Goal: Communication & Community: Answer question/provide support

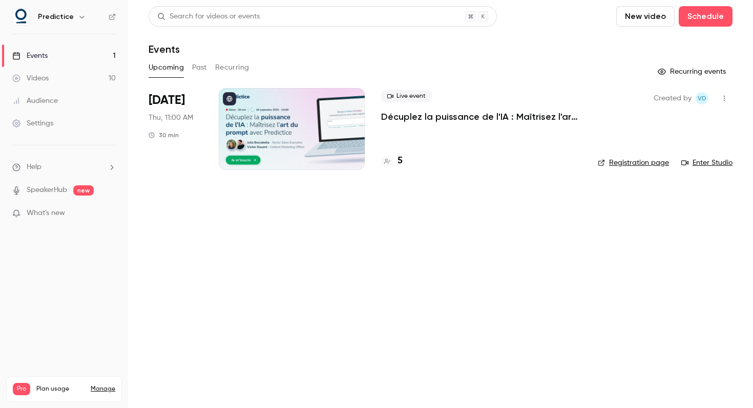
click at [108, 385] on link "Manage" at bounding box center [103, 389] width 25 height 8
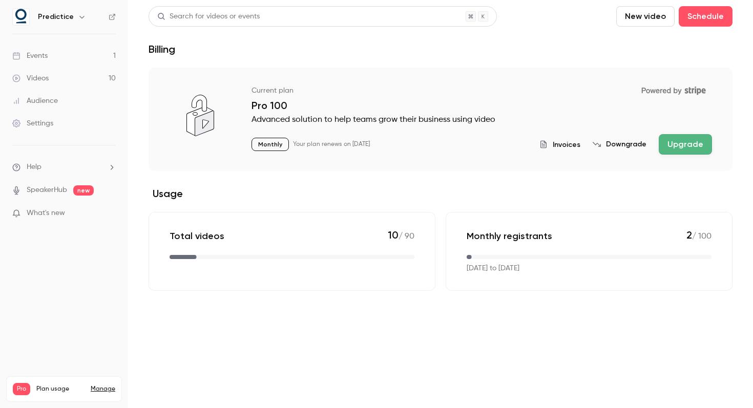
click at [55, 385] on span "Plan usage" at bounding box center [60, 389] width 48 height 8
click at [20, 383] on span "Pro" at bounding box center [21, 389] width 17 height 12
click at [33, 408] on span at bounding box center [64, 410] width 102 height 2
click at [106, 385] on link "Manage" at bounding box center [103, 389] width 25 height 8
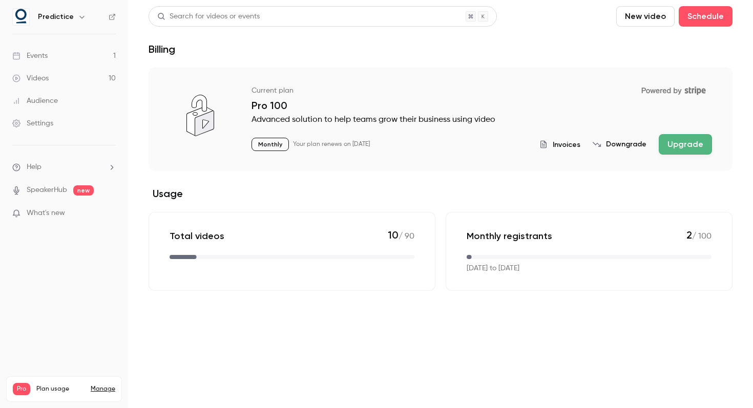
click at [103, 385] on link "Manage" at bounding box center [103, 389] width 25 height 8
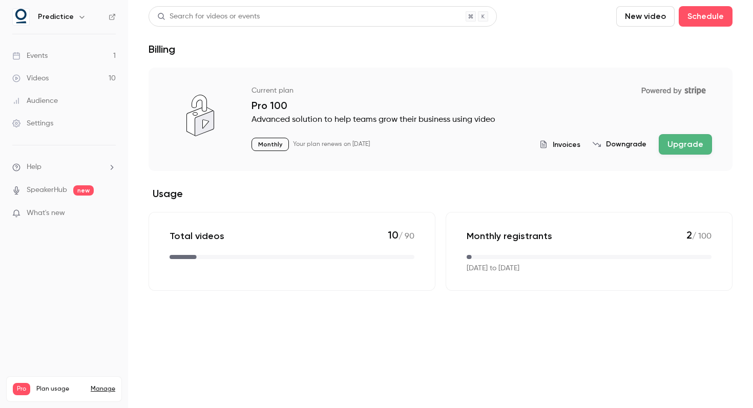
click at [107, 385] on link "Manage" at bounding box center [103, 389] width 25 height 8
click at [89, 206] on ul "Help SpeakerHub new What's new" at bounding box center [64, 191] width 128 height 92
click at [90, 210] on p "What's new" at bounding box center [55, 213] width 87 height 11
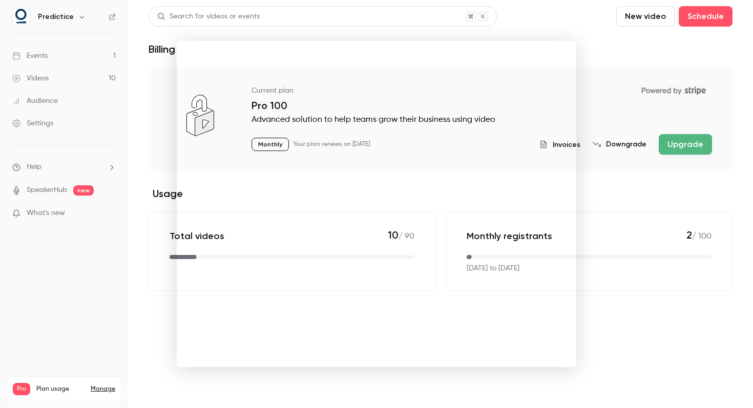
click at [121, 305] on div at bounding box center [376, 204] width 753 height 408
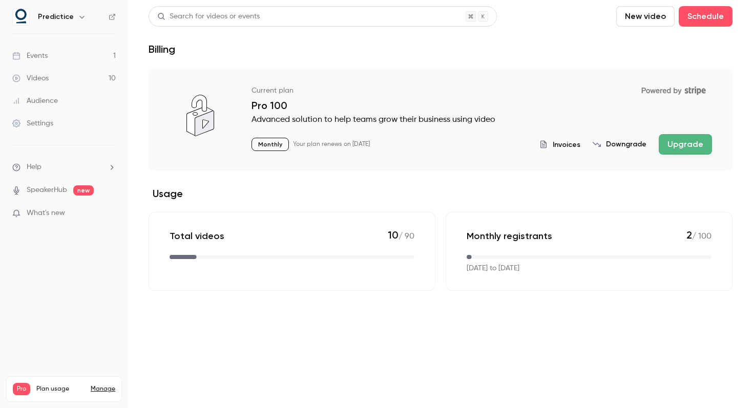
click at [47, 121] on div "Settings" at bounding box center [32, 123] width 41 height 10
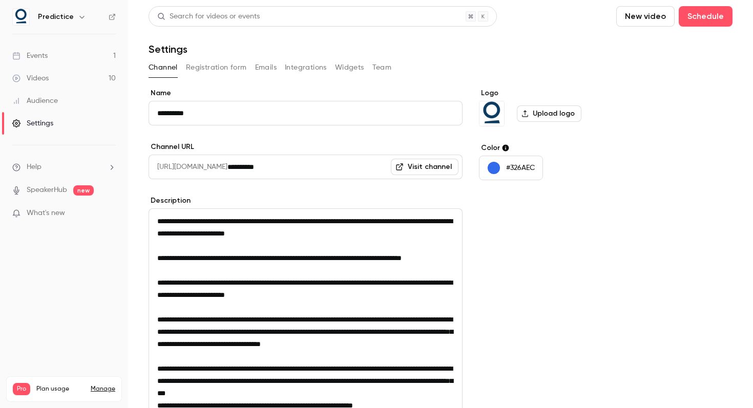
click at [218, 69] on button "Registration form" at bounding box center [216, 67] width 61 height 16
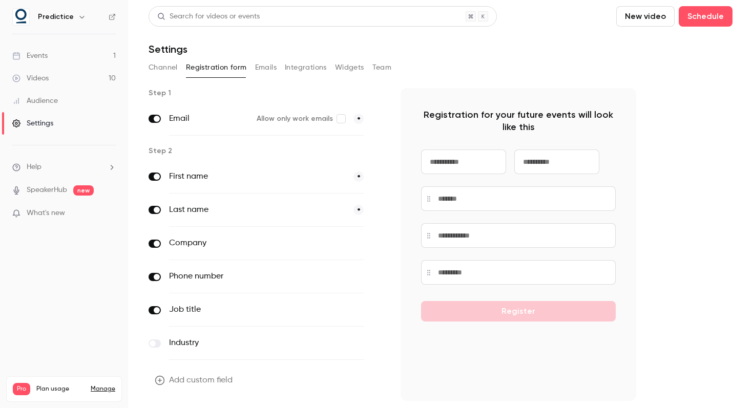
click at [268, 70] on button "Emails" at bounding box center [266, 67] width 22 height 16
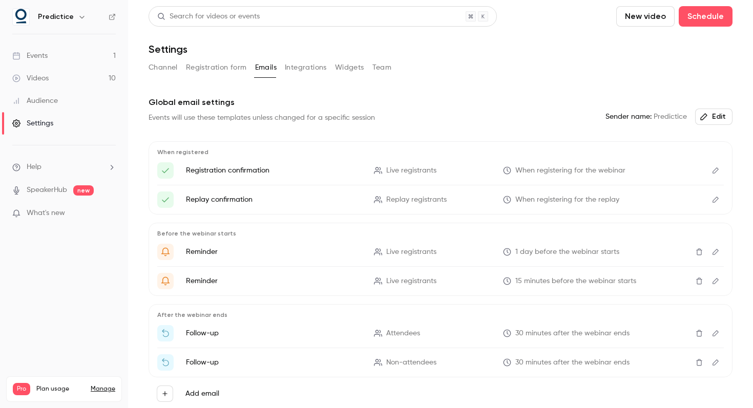
click at [306, 68] on button "Integrations" at bounding box center [306, 67] width 42 height 16
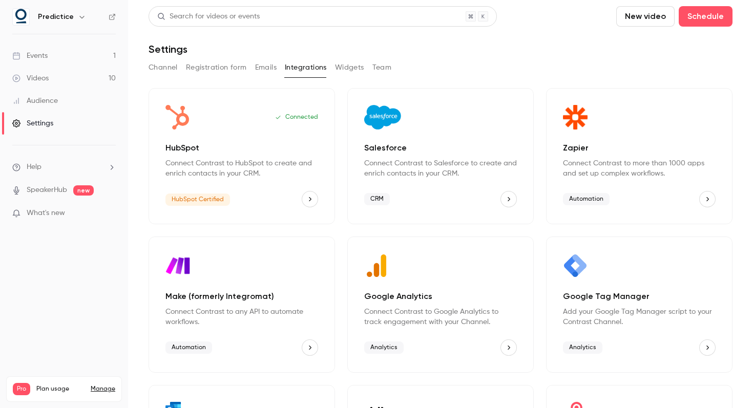
click at [345, 67] on button "Widgets" at bounding box center [349, 67] width 29 height 16
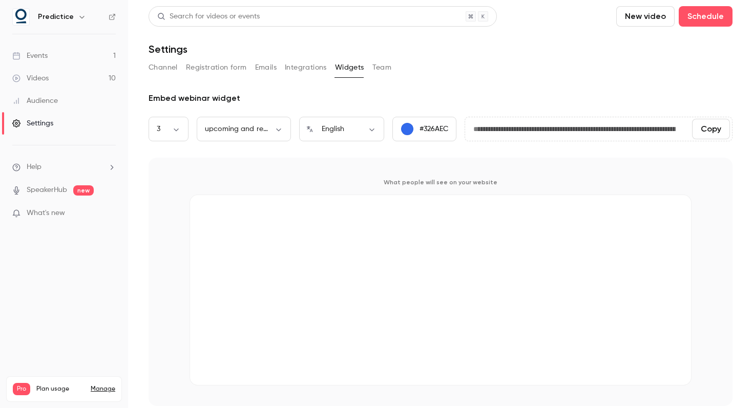
click at [379, 68] on button "Team" at bounding box center [381, 67] width 19 height 16
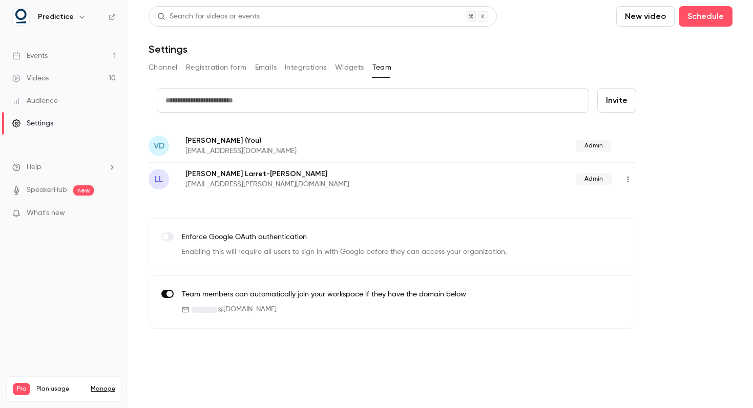
click at [79, 16] on icon "button" at bounding box center [82, 17] width 8 height 8
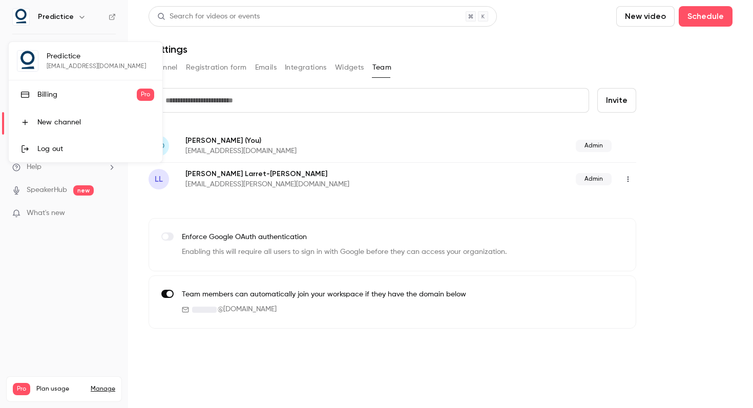
click at [103, 266] on div at bounding box center [376, 204] width 753 height 408
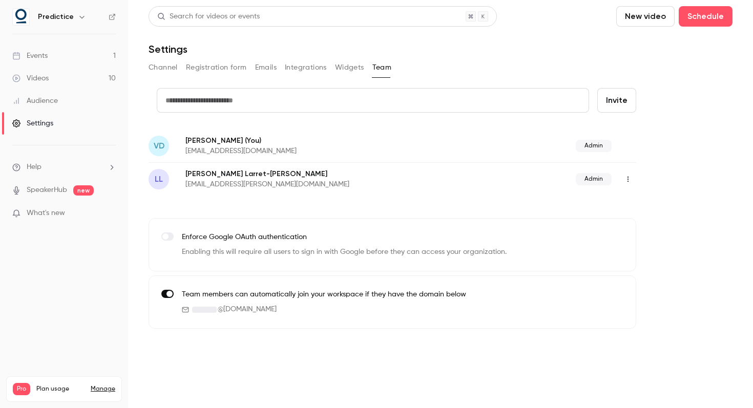
click at [102, 385] on link "Manage" at bounding box center [103, 389] width 25 height 8
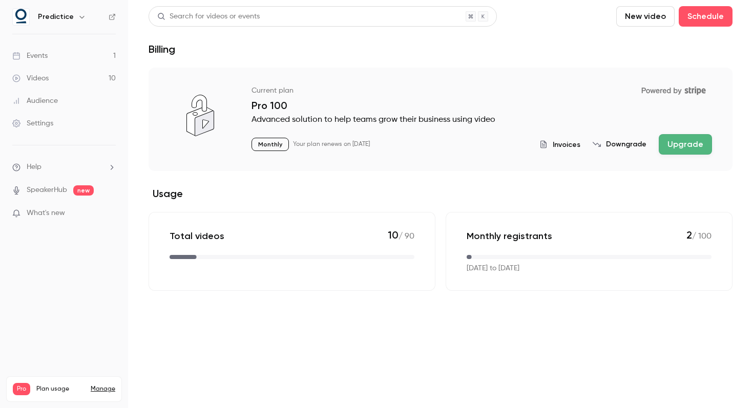
click at [687, 145] on button "Upgrade" at bounding box center [685, 144] width 53 height 20
click at [38, 132] on link "Settings" at bounding box center [64, 123] width 128 height 23
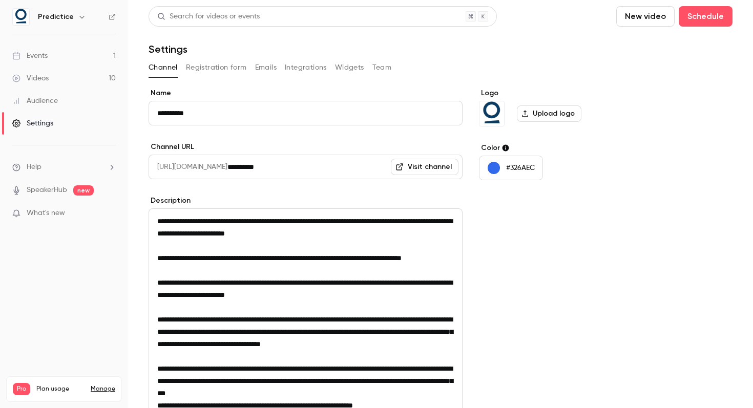
click at [351, 70] on button "Widgets" at bounding box center [349, 67] width 29 height 16
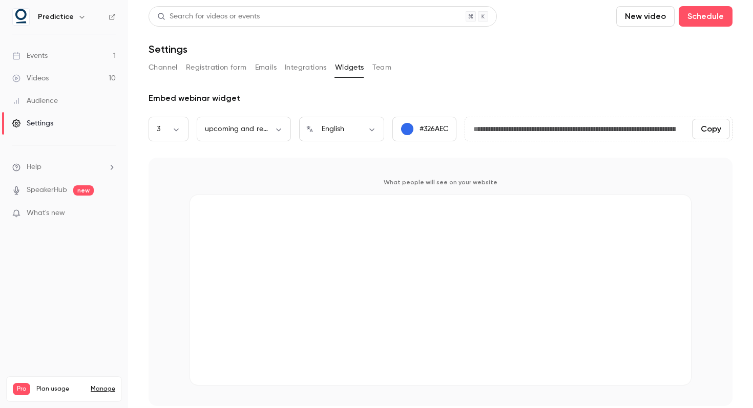
click at [386, 68] on button "Team" at bounding box center [381, 67] width 19 height 16
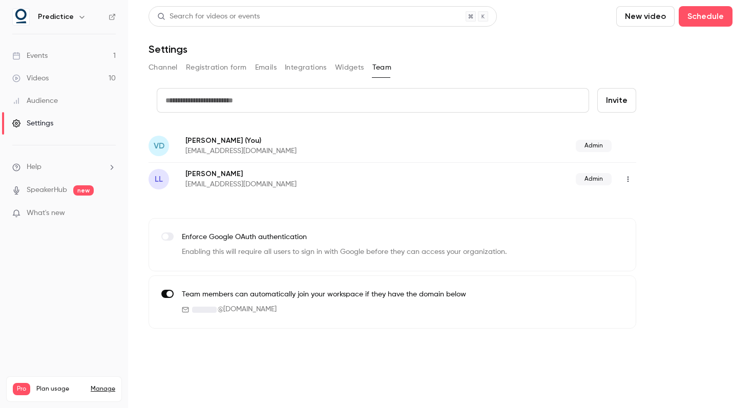
click at [308, 66] on button "Integrations" at bounding box center [306, 67] width 42 height 16
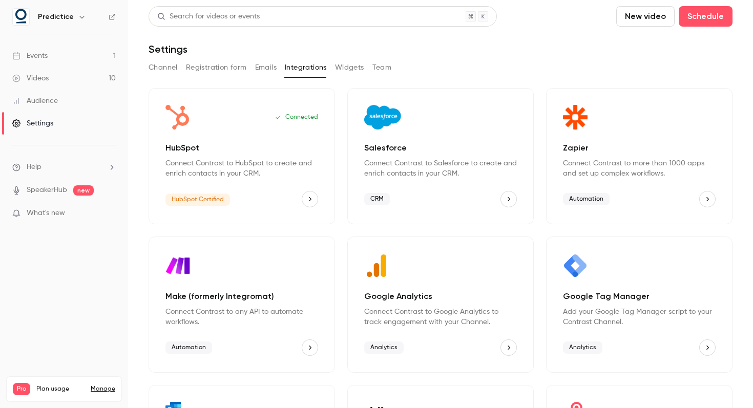
click at [265, 66] on button "Emails" at bounding box center [266, 67] width 22 height 16
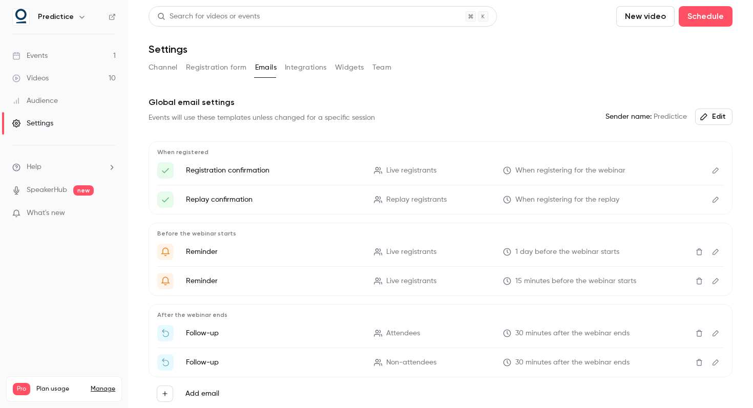
click at [227, 69] on button "Registration form" at bounding box center [216, 67] width 61 height 16
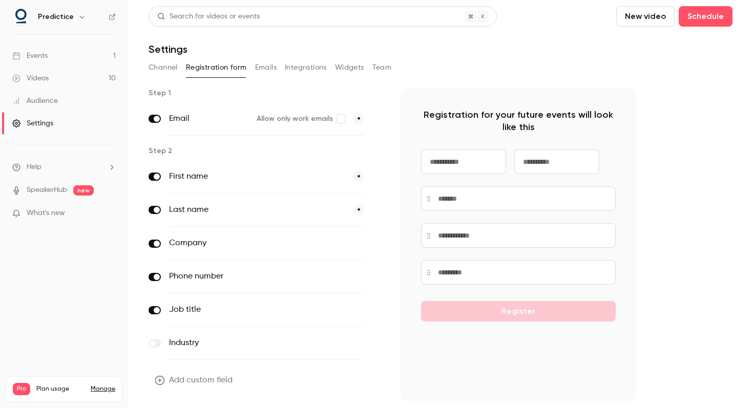
click at [171, 70] on button "Channel" at bounding box center [163, 67] width 29 height 16
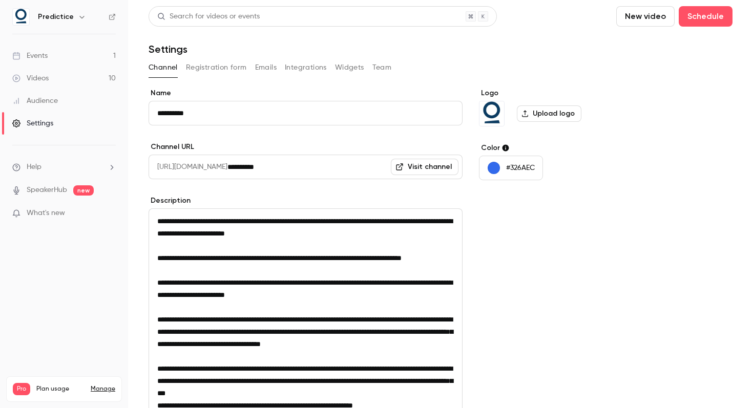
click at [49, 95] on link "Audience" at bounding box center [64, 101] width 128 height 23
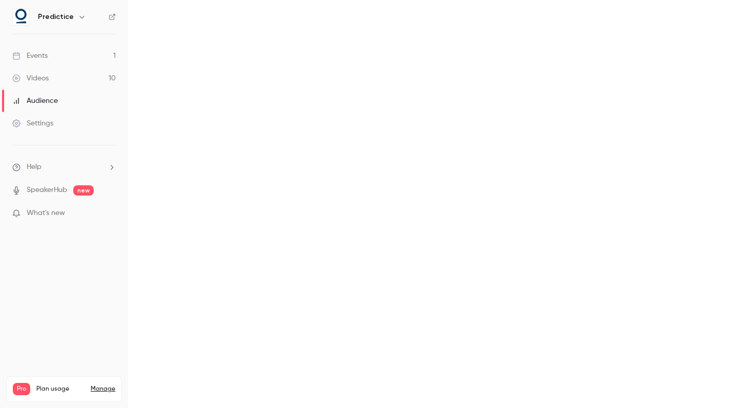
click at [49, 75] on link "Videos 10" at bounding box center [64, 78] width 128 height 23
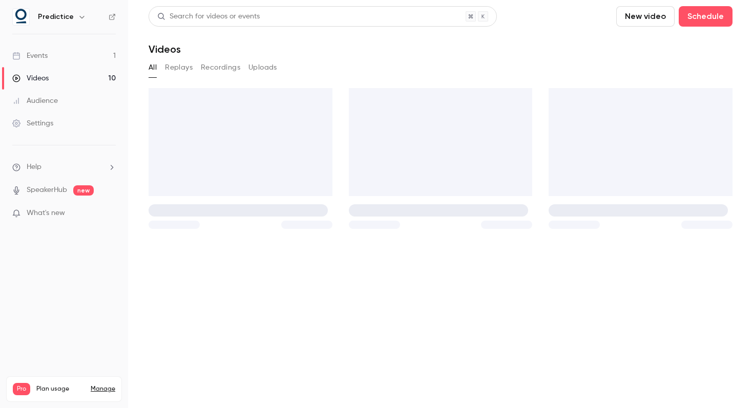
click at [57, 56] on link "Events 1" at bounding box center [64, 56] width 128 height 23
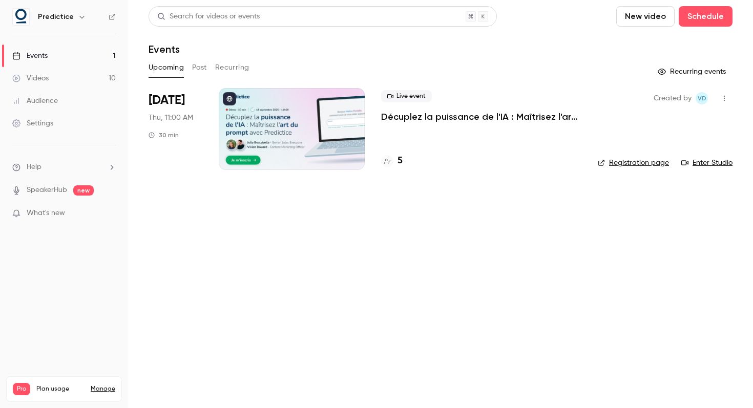
click at [76, 16] on button "button" at bounding box center [82, 17] width 12 height 12
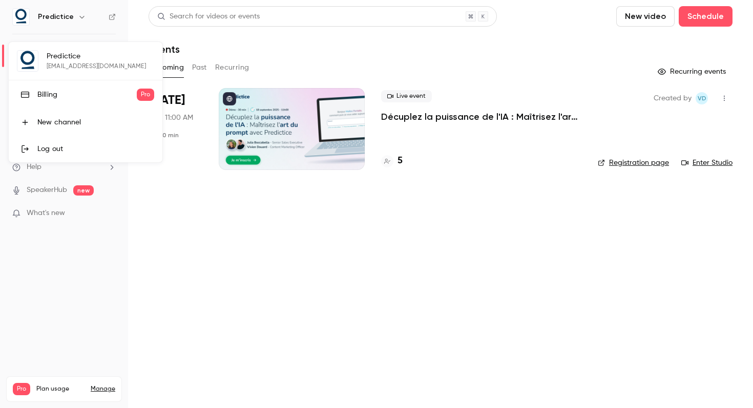
click at [73, 16] on div at bounding box center [376, 204] width 753 height 408
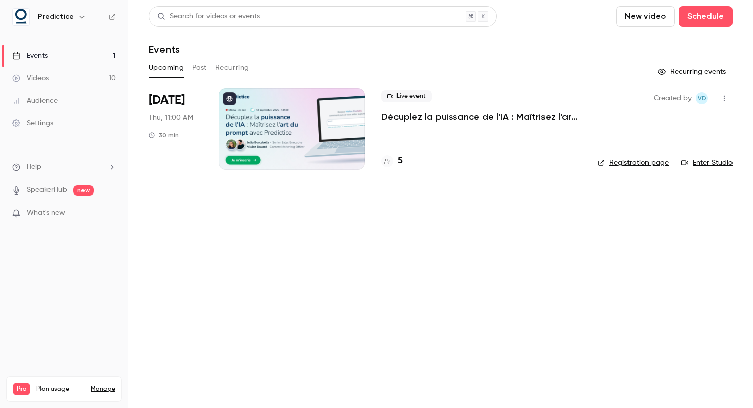
click at [69, 164] on li "Help" at bounding box center [63, 167] width 103 height 11
click at [48, 214] on div at bounding box center [376, 204] width 753 height 408
click at [37, 215] on span "What's new" at bounding box center [46, 213] width 38 height 11
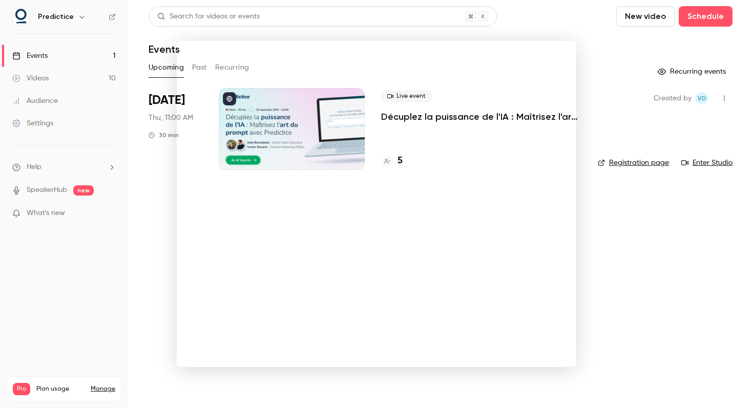
click at [52, 288] on div at bounding box center [376, 204] width 753 height 408
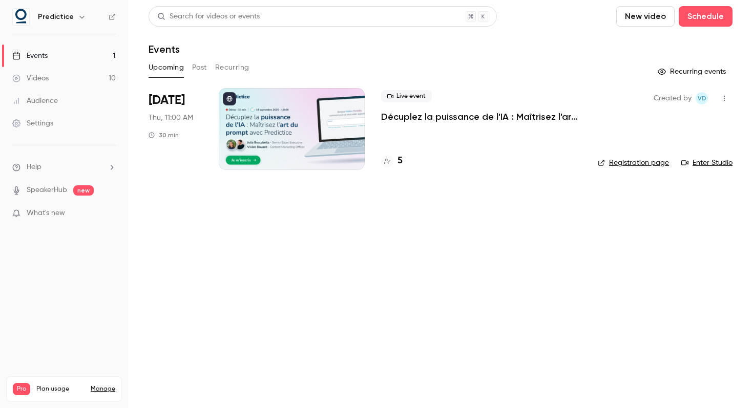
click at [108, 385] on link "Manage" at bounding box center [103, 389] width 25 height 8
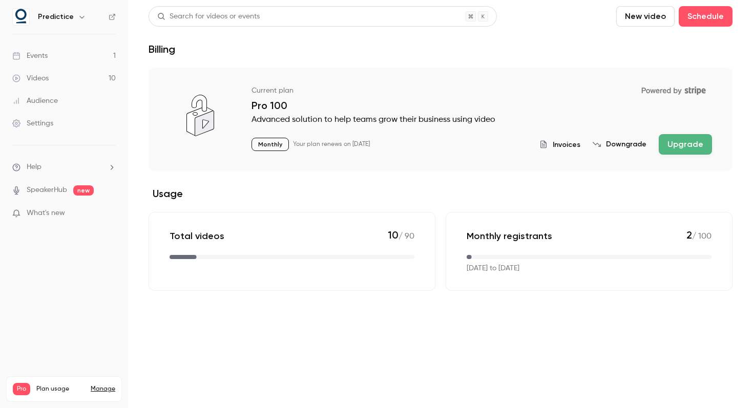
click at [55, 385] on span "Plan usage" at bounding box center [60, 389] width 48 height 8
click at [21, 383] on span "Pro" at bounding box center [21, 389] width 17 height 12
click at [55, 295] on nav "Predictice Events 1 Videos 10 Audience Settings Help SpeakerHub new What's new …" at bounding box center [64, 204] width 128 height 408
click at [88, 166] on li "Help" at bounding box center [63, 167] width 103 height 11
click at [156, 161] on link "Talk to us" at bounding box center [189, 155] width 112 height 27
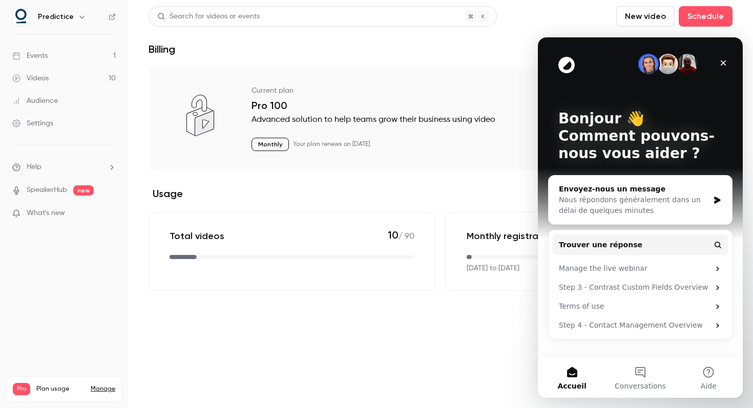
click at [659, 204] on div "Nous répondons généralement dans un délai de quelques minutes" at bounding box center [634, 206] width 150 height 22
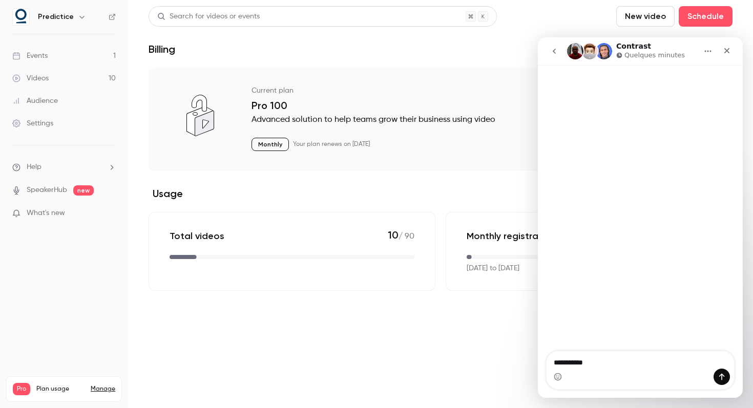
type textarea "*********"
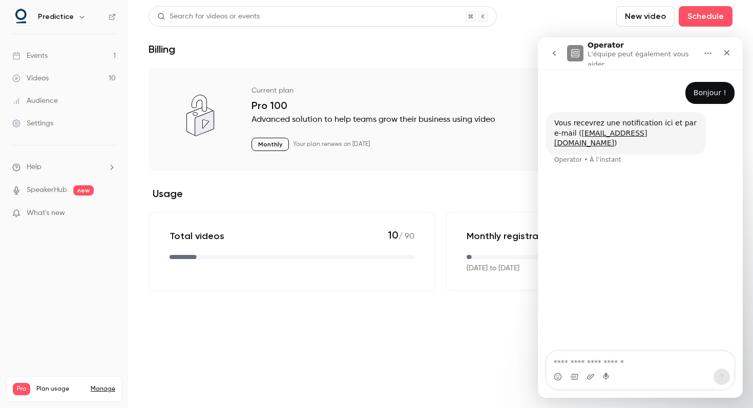
click at [554, 54] on icon "go back" at bounding box center [554, 53] width 3 height 5
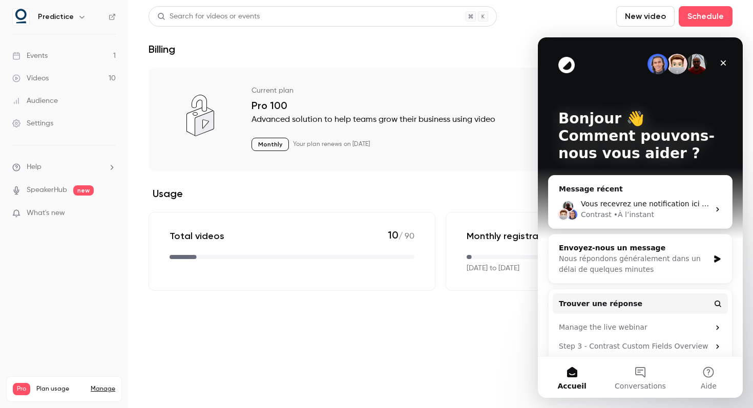
click at [642, 256] on div "Nous répondons généralement dans un délai de quelques minutes" at bounding box center [634, 265] width 150 height 22
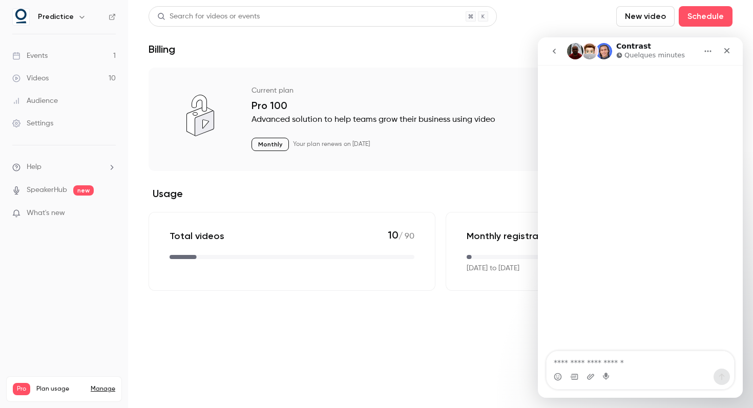
click at [552, 45] on button "go back" at bounding box center [553, 50] width 19 height 19
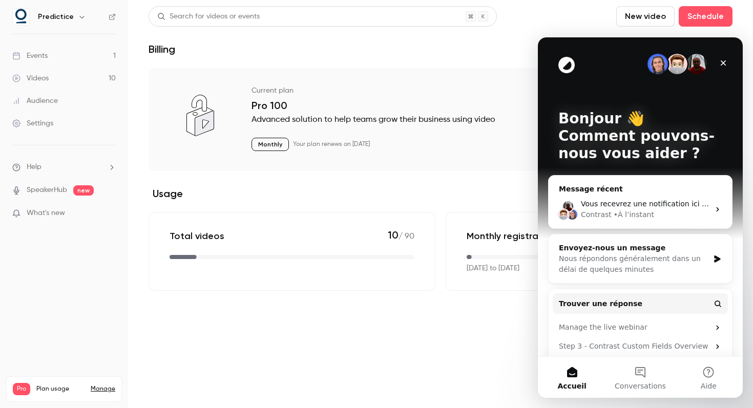
click at [601, 207] on span "Vous recevrez une notification ici et par e-mail (vivien.douard@predictice.com)" at bounding box center [731, 204] width 300 height 8
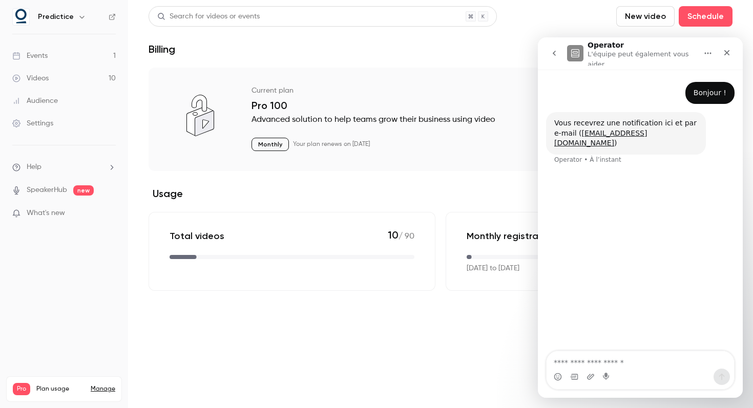
click at [553, 52] on icon "go back" at bounding box center [554, 53] width 8 height 8
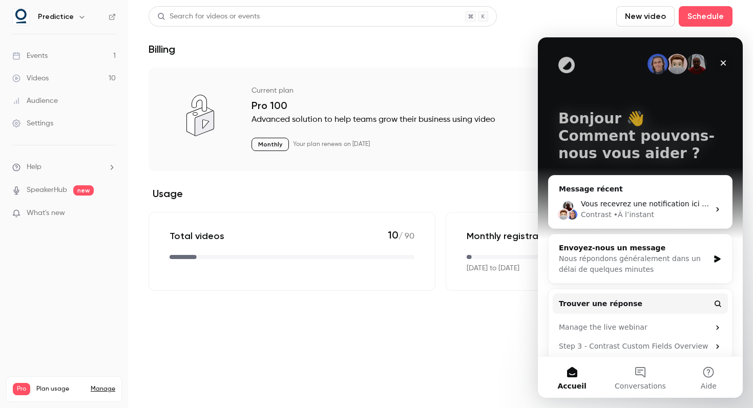
scroll to position [47, 0]
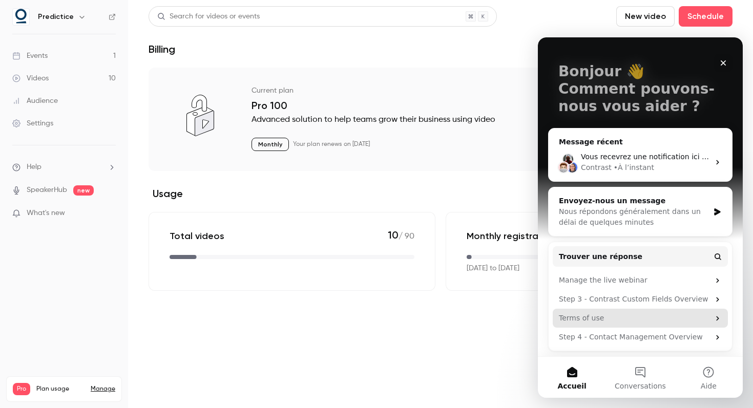
click at [614, 322] on div "Terms of use" at bounding box center [634, 318] width 151 height 11
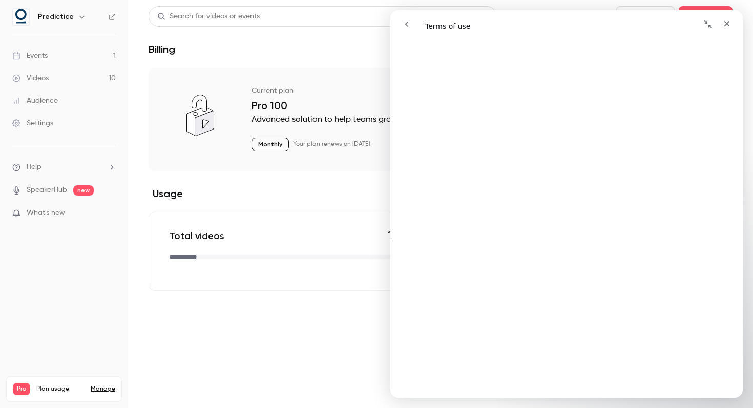
scroll to position [55, 0]
click at [407, 22] on icon "go back" at bounding box center [407, 24] width 8 height 8
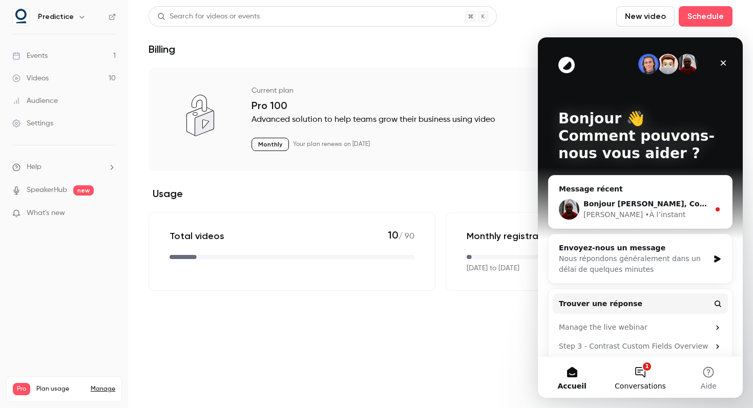
click at [651, 370] on button "1 Conversations" at bounding box center [640, 377] width 68 height 41
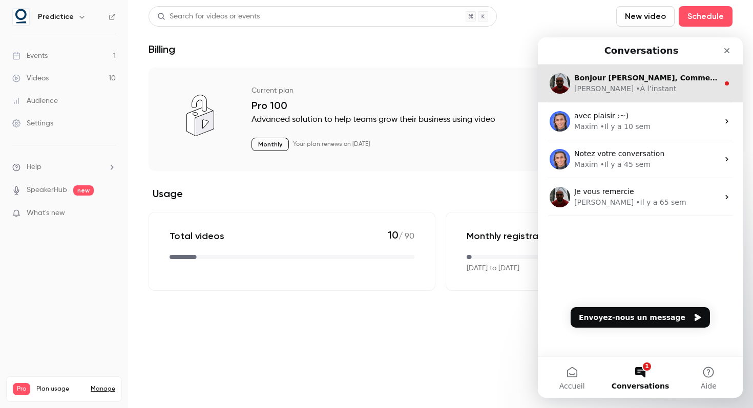
click at [636, 92] on div "• À l’instant" at bounding box center [656, 88] width 40 height 11
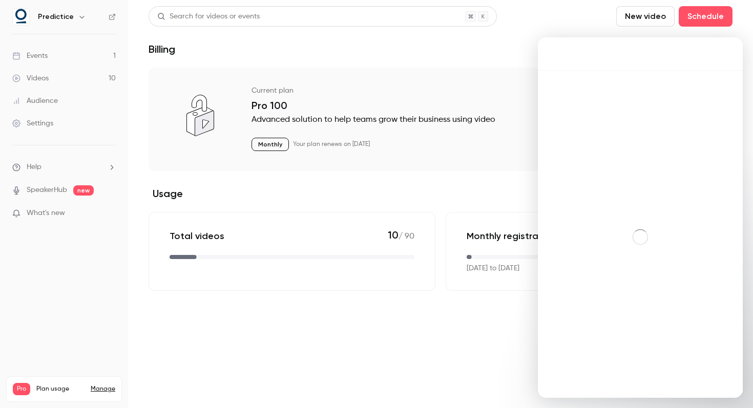
scroll to position [2, 0]
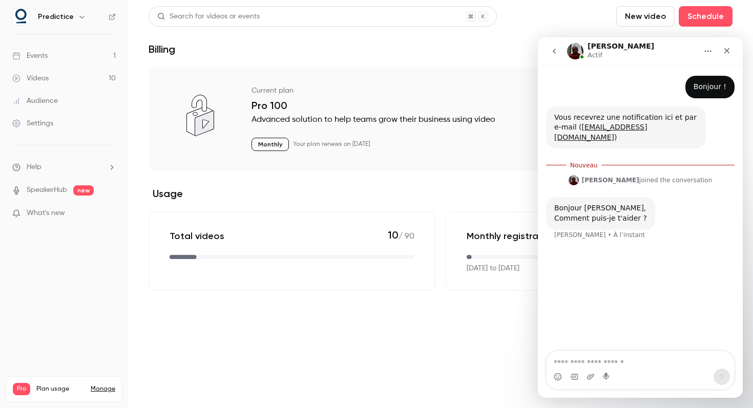
click at [601, 361] on textarea "Envoyer un message..." at bounding box center [640, 359] width 187 height 17
click at [664, 359] on textarea "**********" at bounding box center [640, 349] width 187 height 17
click at [538, 37] on lt-span "******** *" at bounding box center [538, 37] width 0 height 0
type textarea "**********"
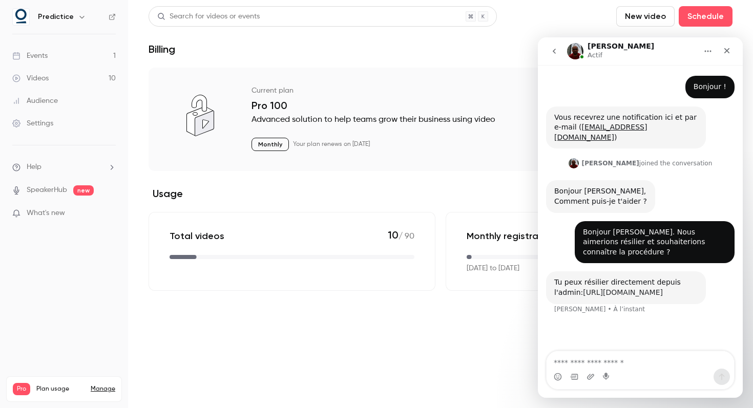
click at [614, 288] on link "https://admin.getcontrast.io/billing" at bounding box center [623, 292] width 80 height 8
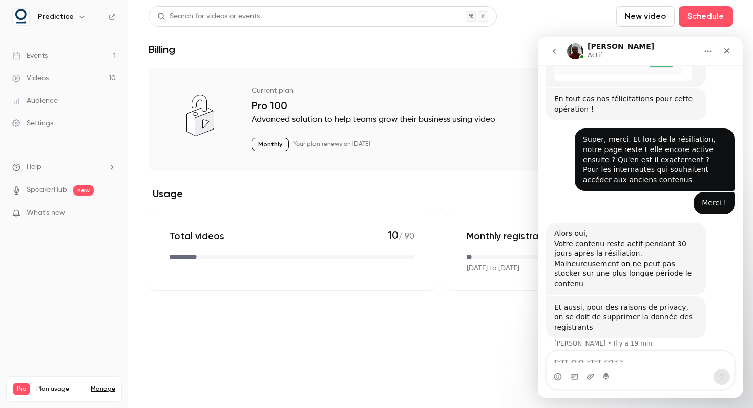
scroll to position [539, 0]
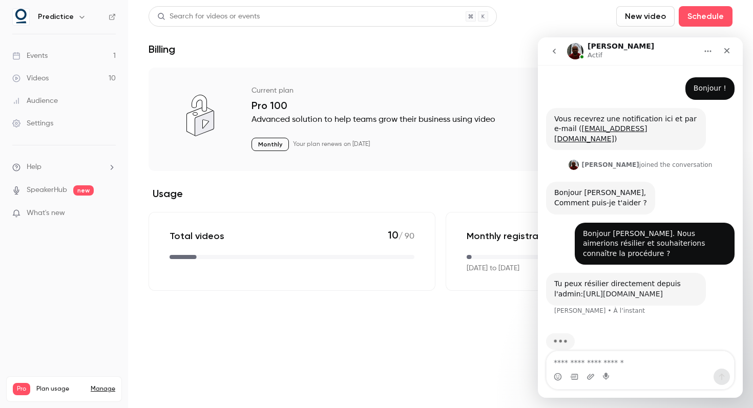
click at [650, 290] on link "[URL][DOMAIN_NAME]" at bounding box center [623, 294] width 80 height 8
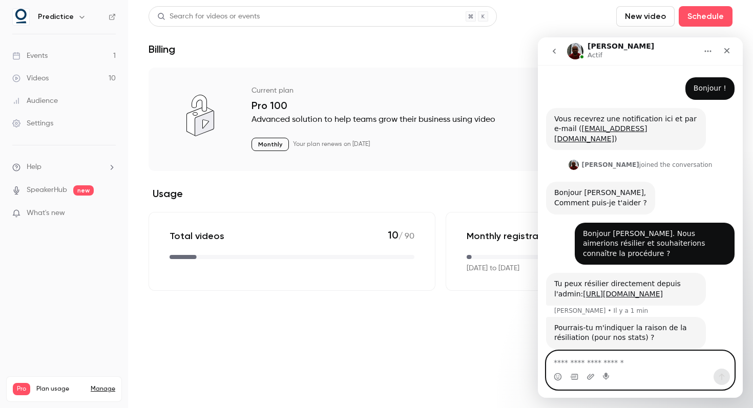
click at [630, 363] on textarea "Envoyer un message..." at bounding box center [640, 359] width 187 height 17
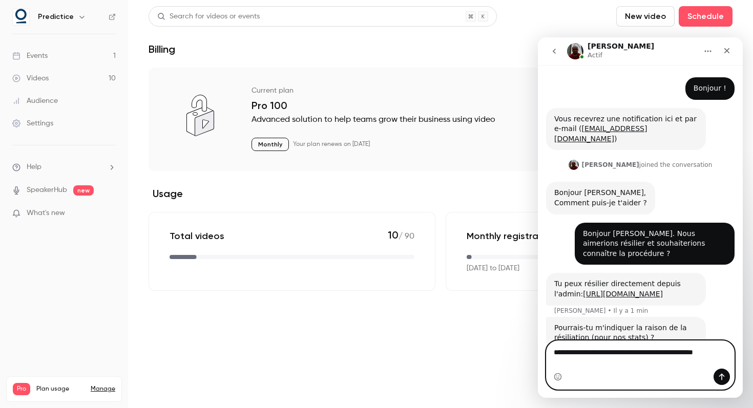
type textarea "**********"
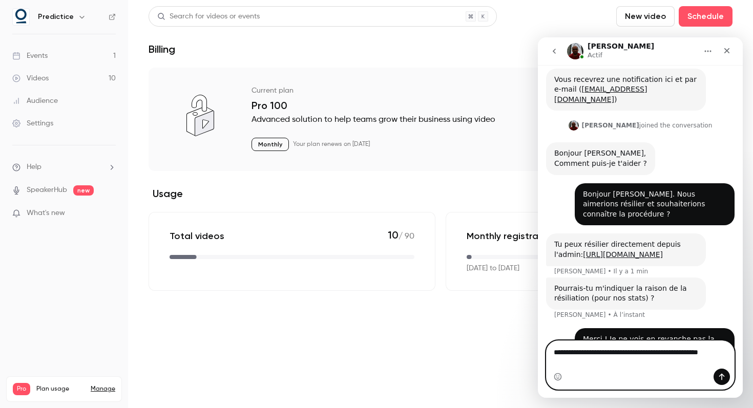
scroll to position [50, 0]
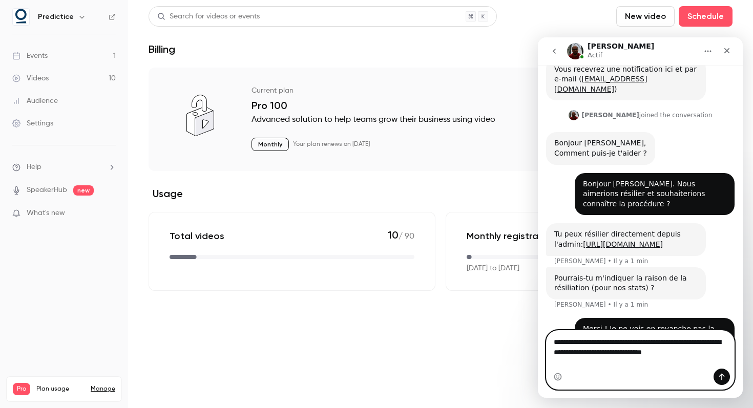
type textarea "**********"
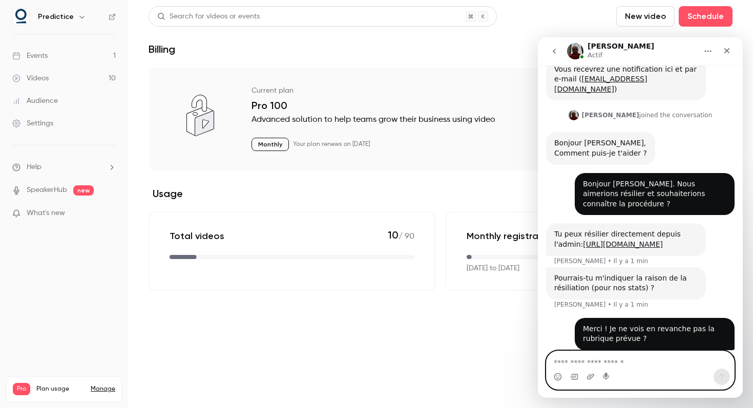
scroll to position [83, 0]
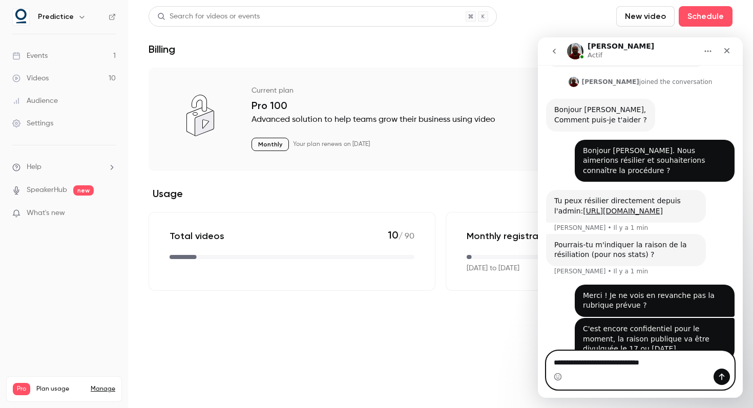
type textarea "**********"
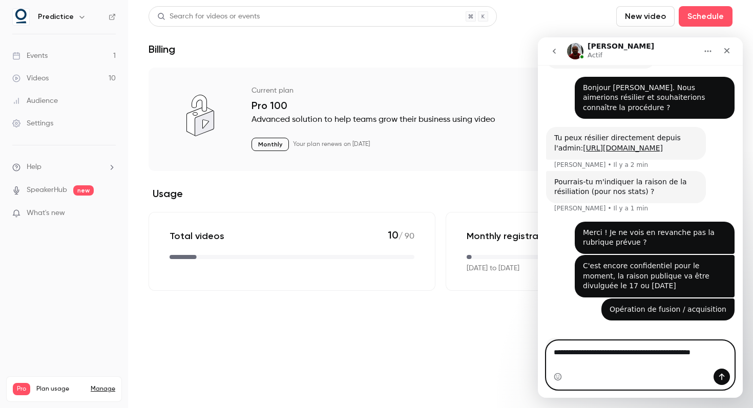
scroll to position [156, 0]
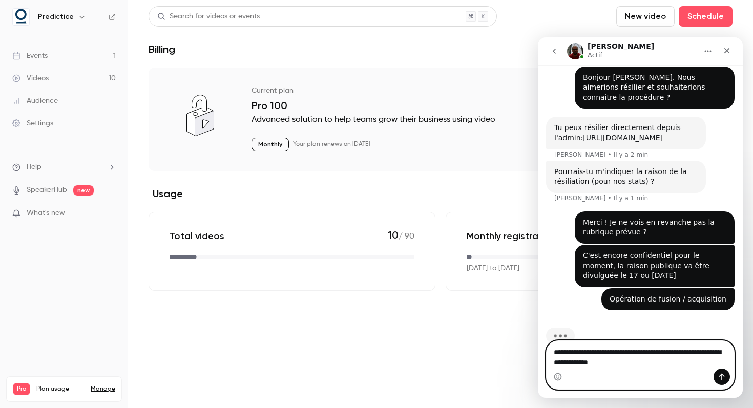
type textarea "**********"
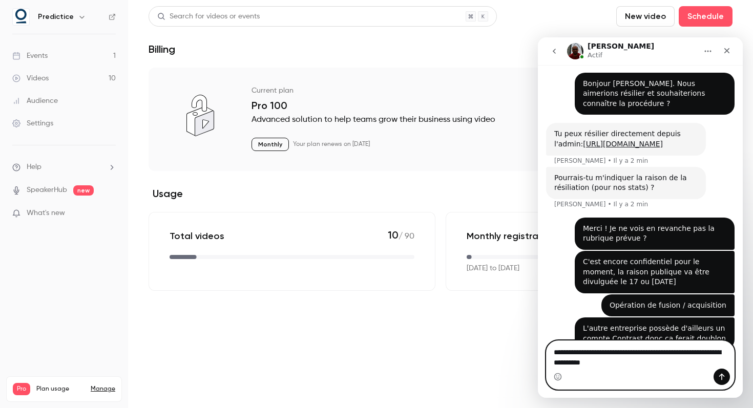
scroll to position [190, 0]
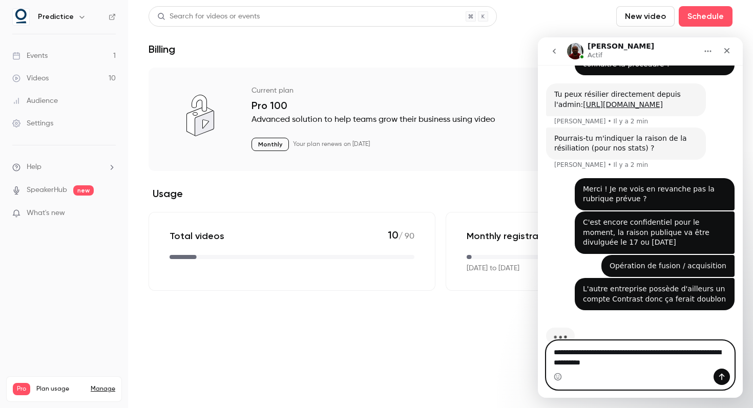
type textarea "**********"
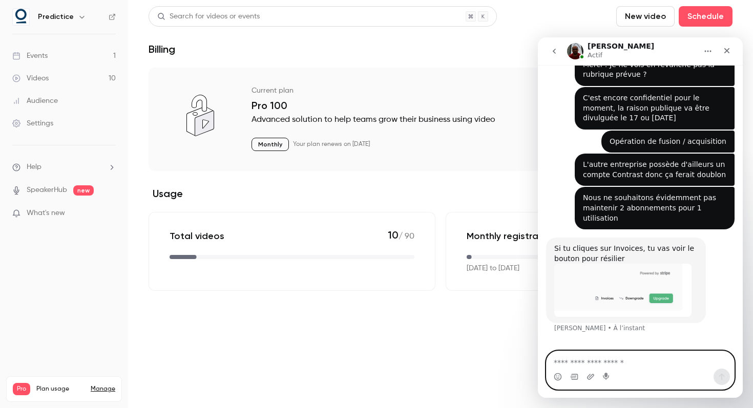
scroll to position [306, 0]
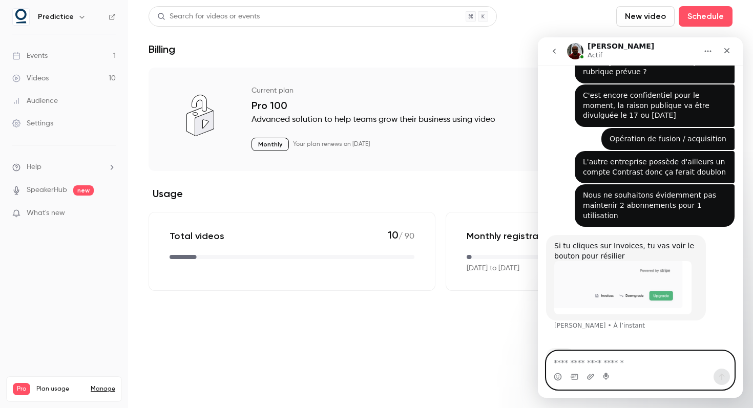
click at [590, 358] on textarea "Envoyer un message..." at bounding box center [640, 359] width 187 height 17
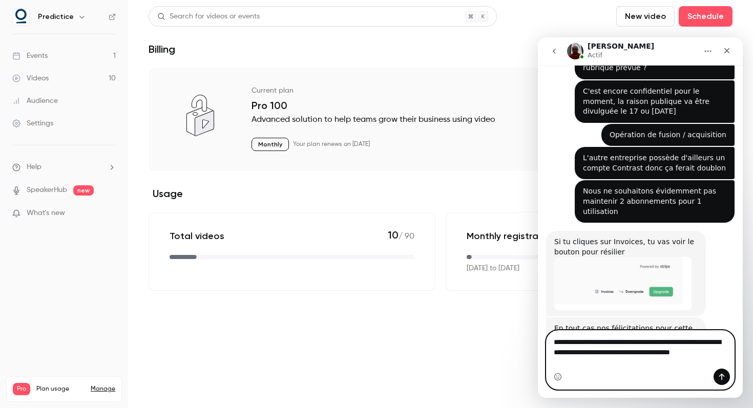
scroll to position [321, 0]
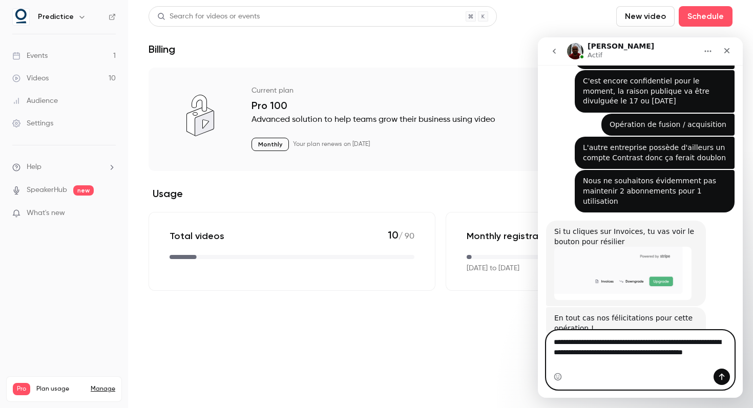
click at [664, 354] on textarea "**********" at bounding box center [640, 350] width 187 height 38
click at [602, 362] on textarea "**********" at bounding box center [640, 350] width 187 height 38
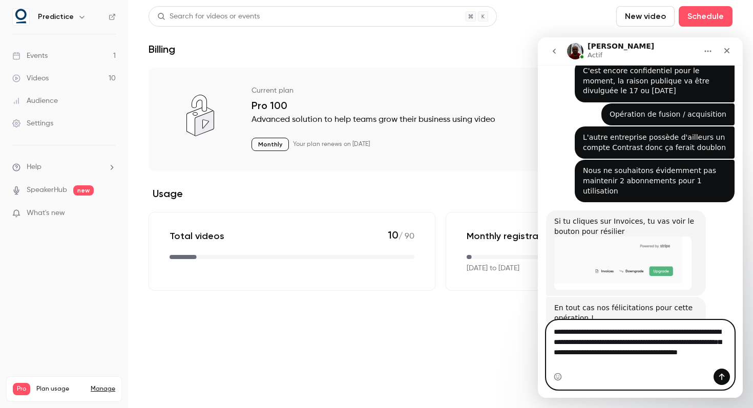
type textarea "**********"
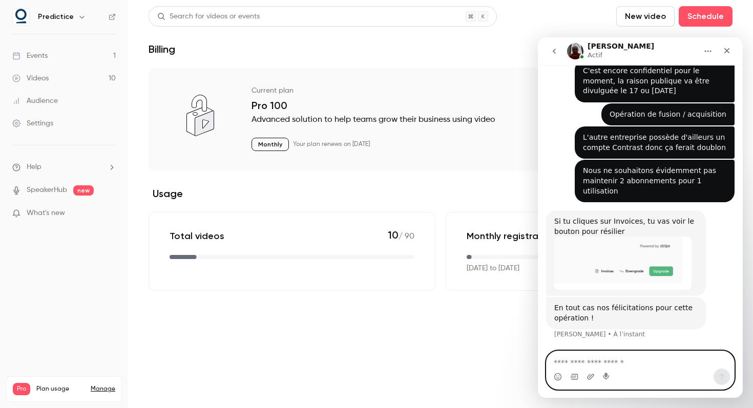
scroll to position [371, 0]
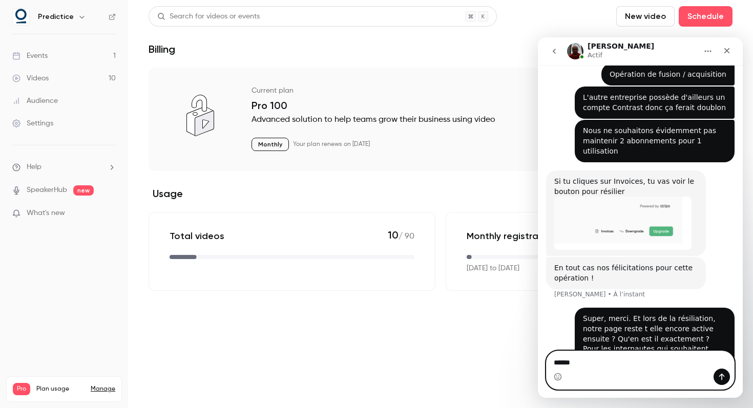
type textarea "*******"
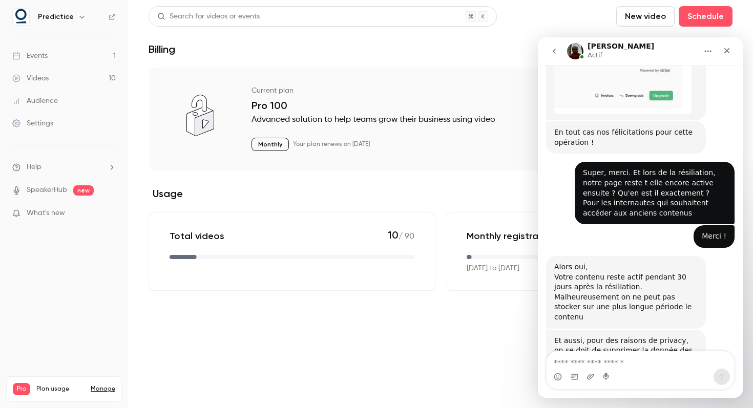
scroll to position [509, 0]
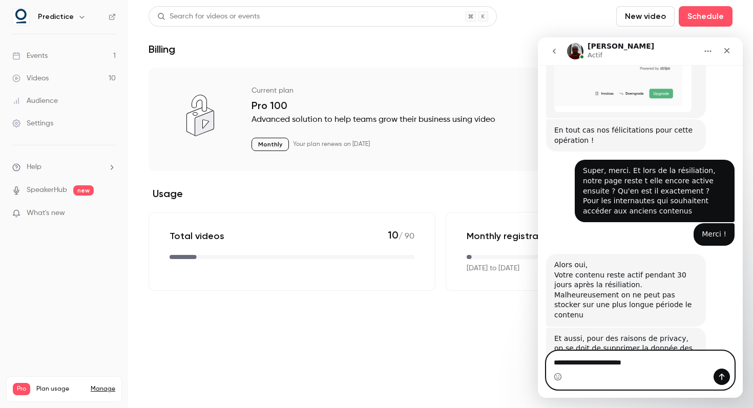
type textarea "**********"
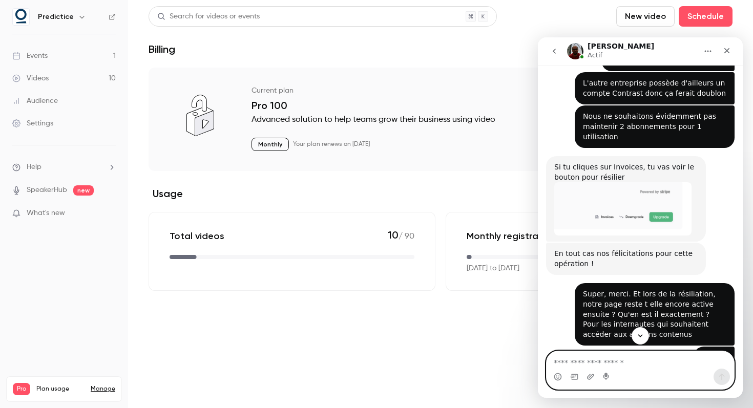
scroll to position [353, 0]
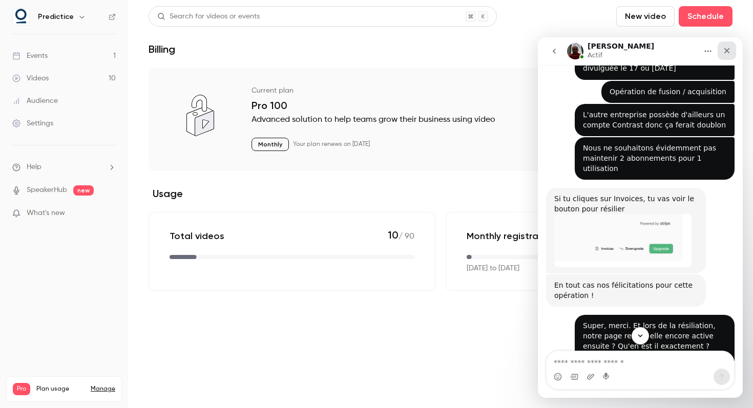
click at [732, 47] on div "Fermer" at bounding box center [727, 50] width 18 height 18
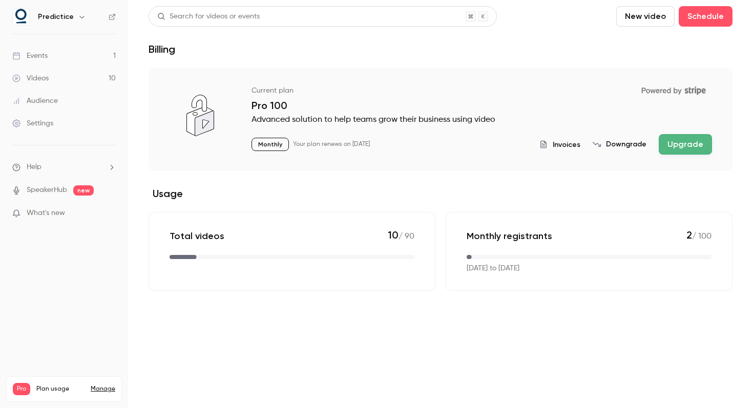
scroll to position [529, 0]
click at [103, 385] on link "Manage" at bounding box center [103, 389] width 25 height 8
click at [563, 148] on span "Invoices" at bounding box center [567, 144] width 28 height 11
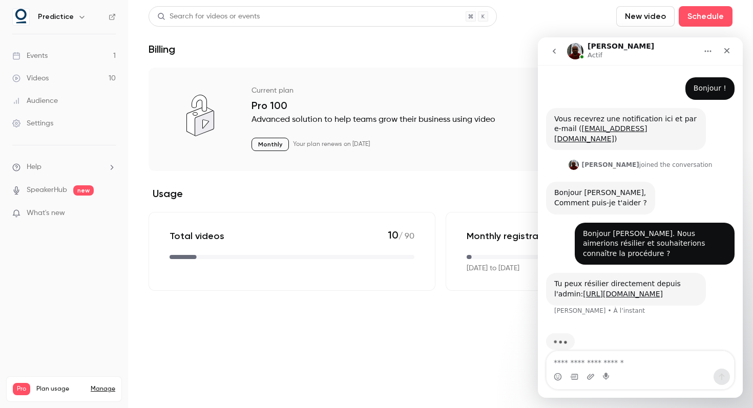
click at [412, 182] on section "Current plan Powered by Stripe Pro 100 Advanced solution to help teams grow the…" at bounding box center [441, 179] width 584 height 223
click at [658, 58] on div "Salim Actif" at bounding box center [632, 52] width 130 height 18
click at [474, 315] on main "Search for videos or events New video Schedule Billing Current plan Powered by …" at bounding box center [440, 204] width 625 height 408
click at [477, 244] on div "Monthly registrants 2 / 100 Sep 11, 2025 to Oct 11, 2025" at bounding box center [589, 251] width 287 height 79
click at [376, 246] on div "Total videos 10 / 90" at bounding box center [292, 251] width 287 height 79
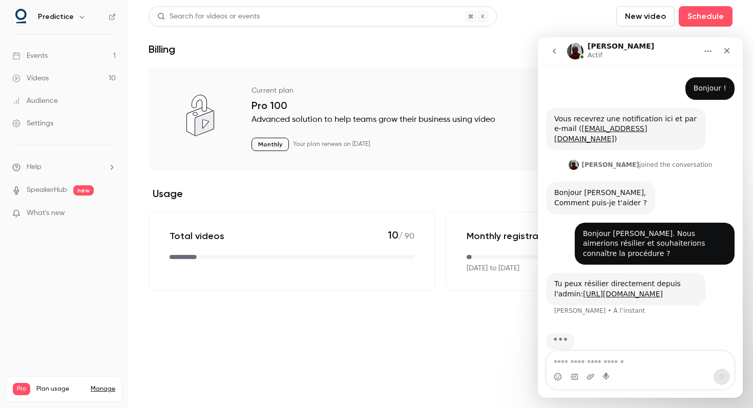
click at [271, 145] on p "Monthly" at bounding box center [269, 144] width 37 height 13
click at [554, 50] on icon "go back" at bounding box center [554, 51] width 3 height 5
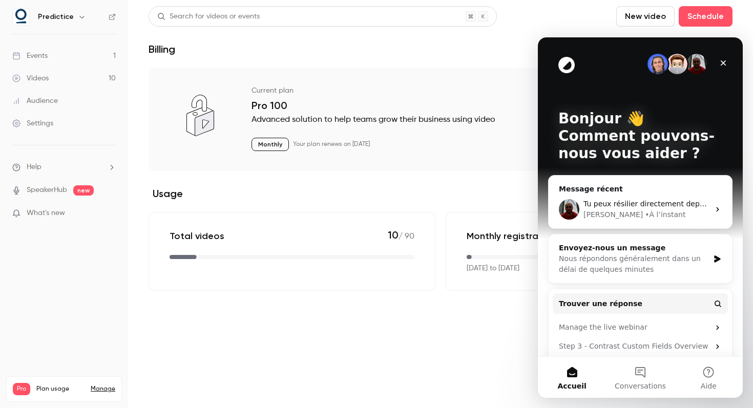
click at [622, 61] on div "Intercom Messenger" at bounding box center [640, 64] width 164 height 20
click at [427, 270] on div "Total videos 10 / 90" at bounding box center [292, 251] width 287 height 79
click at [632, 375] on button "Conversations" at bounding box center [640, 377] width 68 height 41
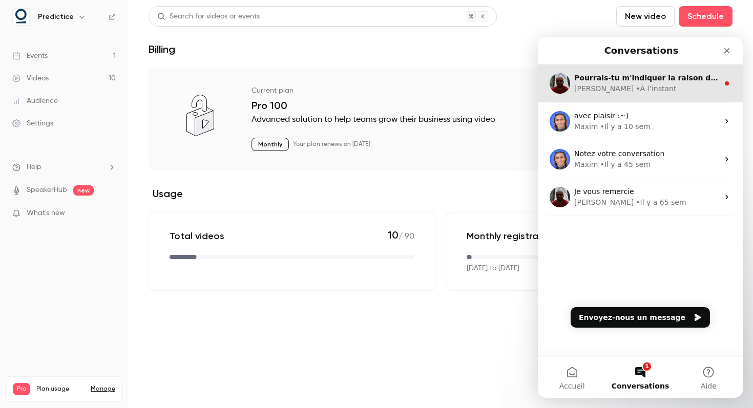
click at [644, 92] on div "Salim • À l’instant" at bounding box center [646, 88] width 144 height 11
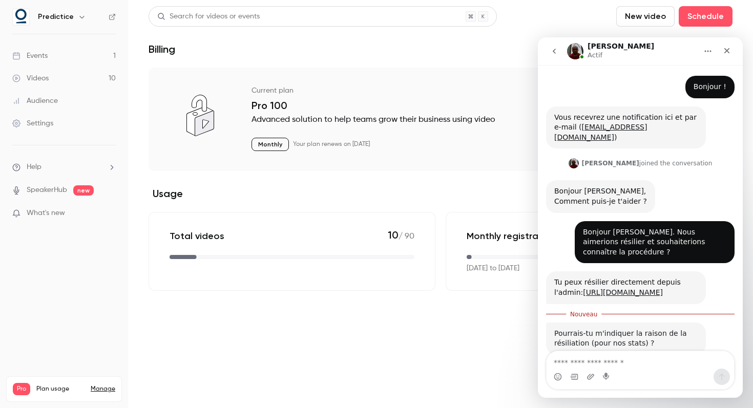
scroll to position [6, 0]
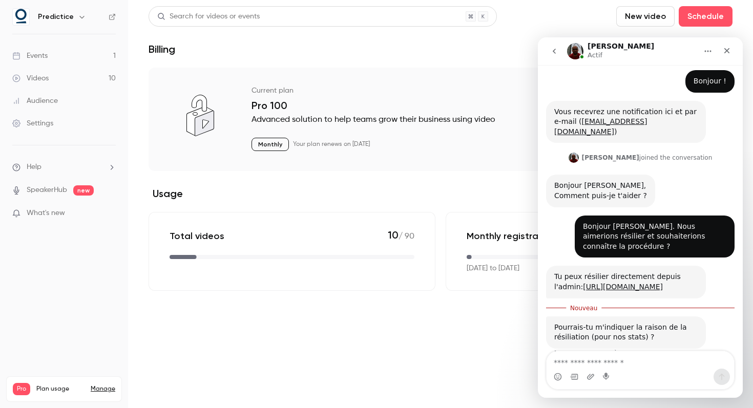
click at [611, 360] on textarea "Envoyer un message..." at bounding box center [640, 359] width 187 height 17
type textarea "*"
type textarea "*****"
click at [710, 49] on icon "Accueil" at bounding box center [708, 51] width 8 height 8
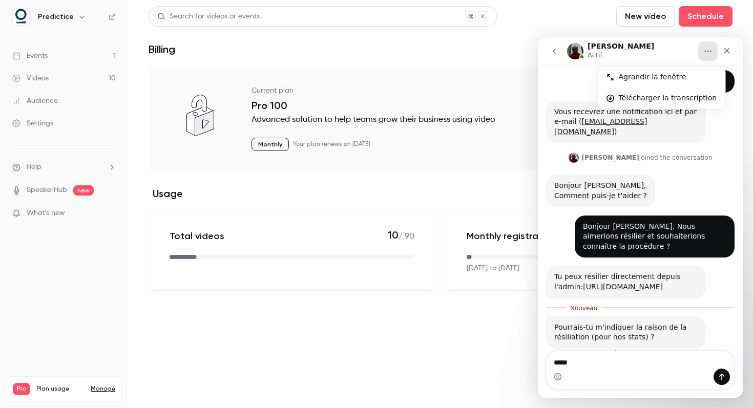
click at [710, 49] on icon "Accueil" at bounding box center [708, 51] width 8 height 8
click at [650, 52] on div "Salim Actif" at bounding box center [632, 52] width 130 height 18
click at [551, 53] on icon "go back" at bounding box center [554, 51] width 8 height 8
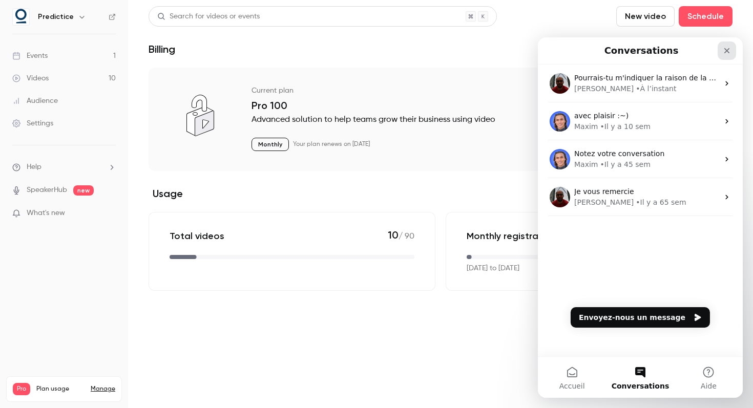
click at [725, 51] on icon "Fermer" at bounding box center [727, 51] width 6 height 6
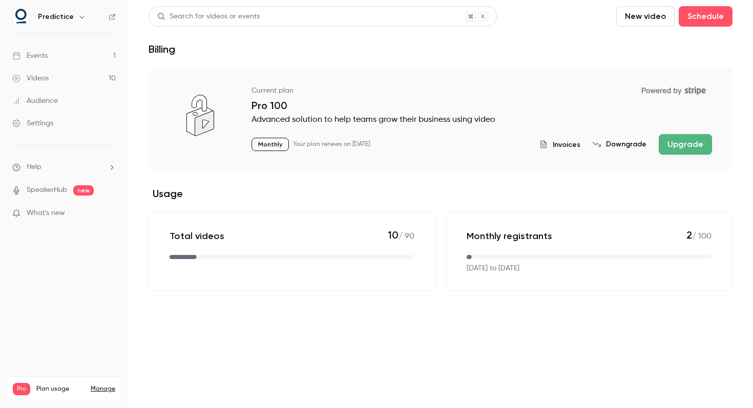
click at [674, 80] on div "Current plan Powered by Stripe Pro 100 Advanced solution to help teams grow the…" at bounding box center [441, 119] width 584 height 103
